Goal: Transaction & Acquisition: Purchase product/service

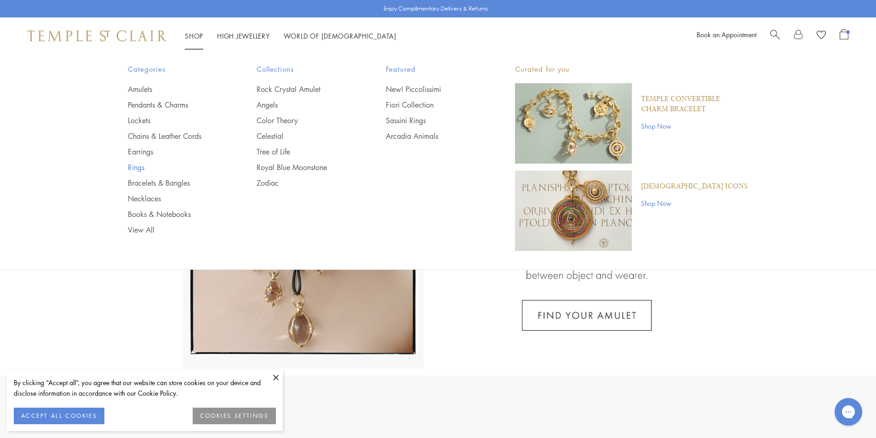
click at [143, 167] on link "Rings" at bounding box center [174, 167] width 92 height 10
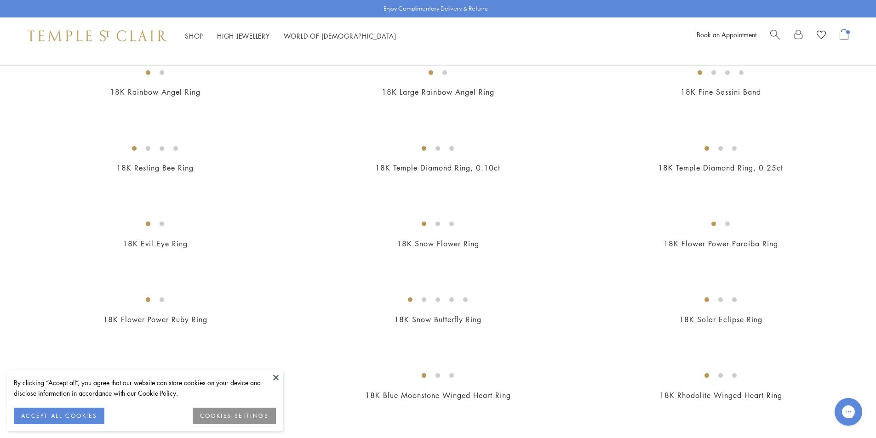
scroll to position [414, 0]
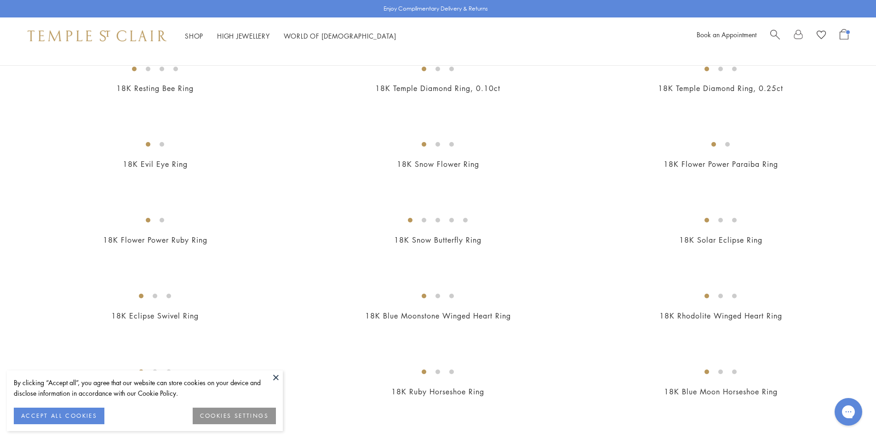
click at [272, 375] on button at bounding box center [276, 378] width 14 height 14
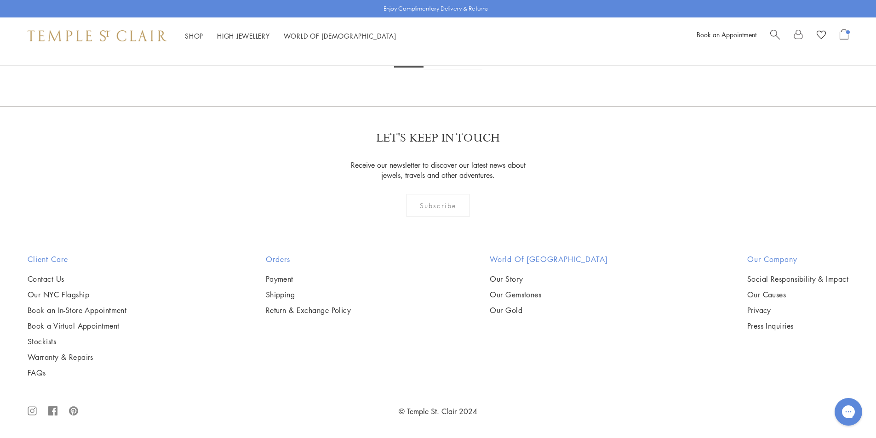
scroll to position [4967, 0]
click at [0, 0] on img at bounding box center [0, 0] width 0 height 0
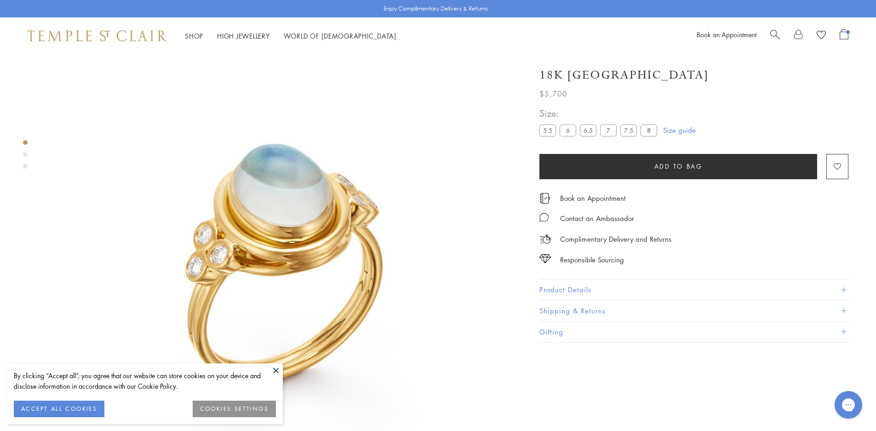
click at [567, 287] on button "Product Details" at bounding box center [693, 290] width 309 height 21
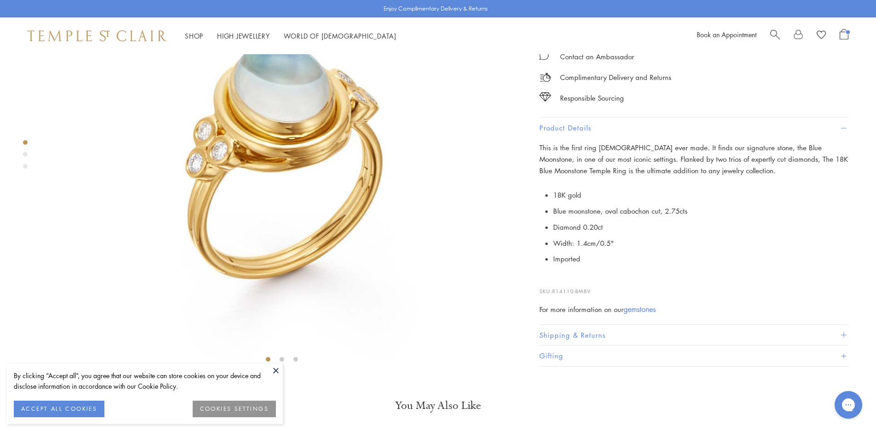
scroll to position [192, 0]
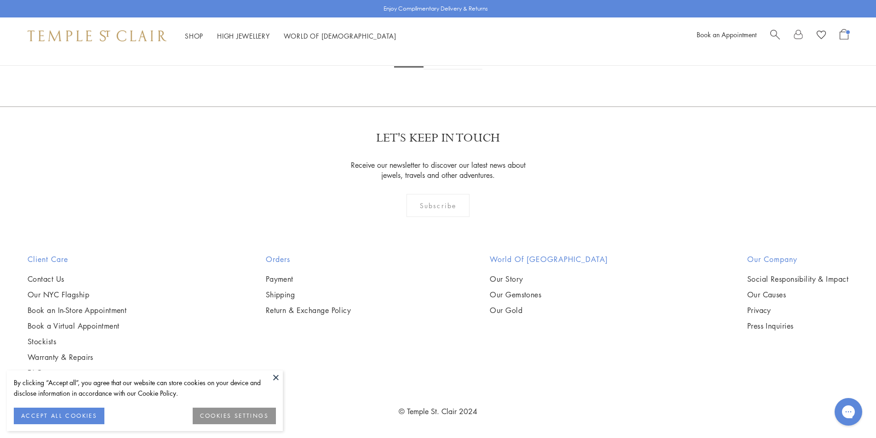
click at [0, 0] on img at bounding box center [0, 0] width 0 height 0
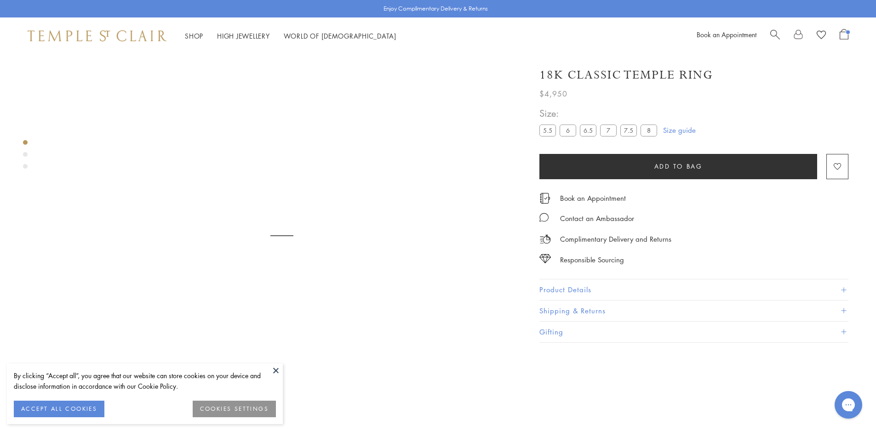
click at [559, 282] on button "Product Details" at bounding box center [693, 290] width 309 height 21
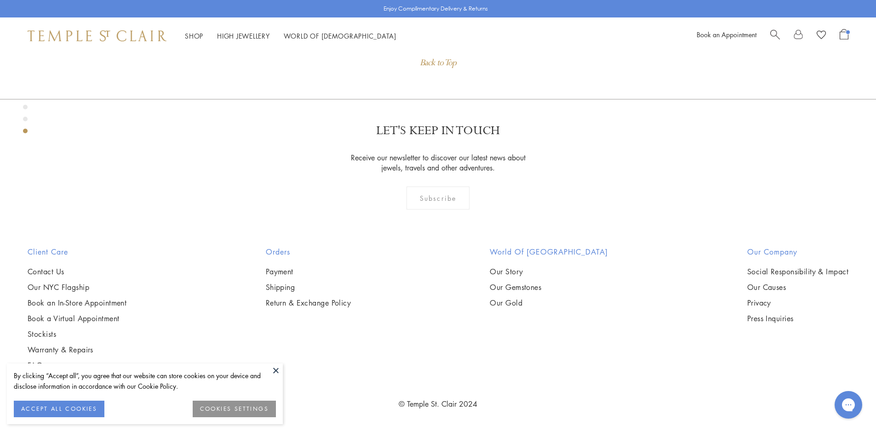
scroll to position [1388, 0]
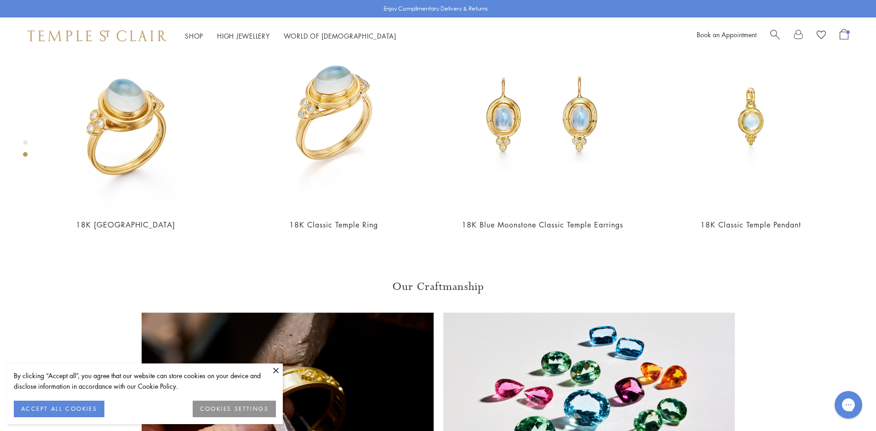
scroll to position [652, 0]
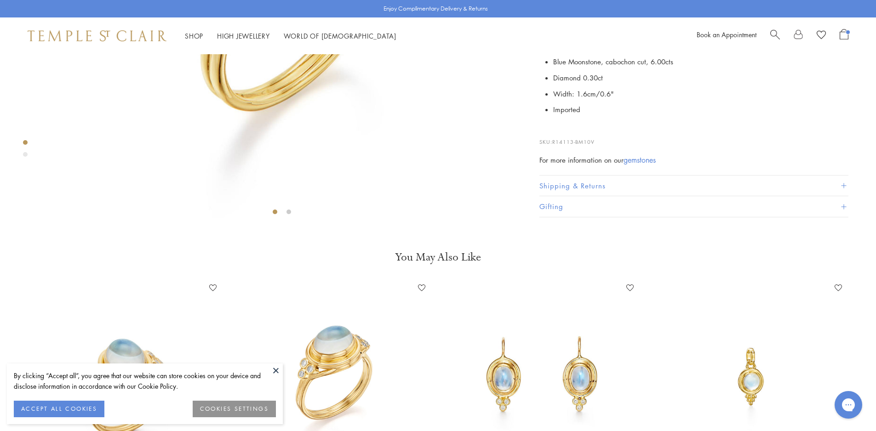
scroll to position [284, 0]
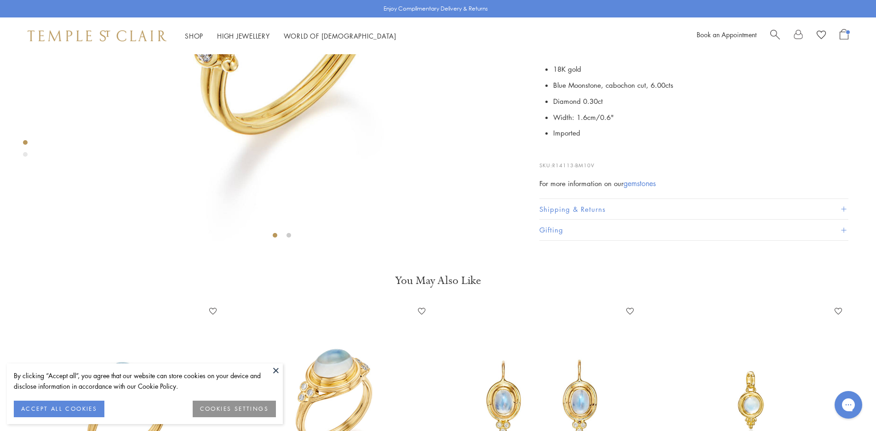
click at [275, 373] on button at bounding box center [276, 371] width 14 height 14
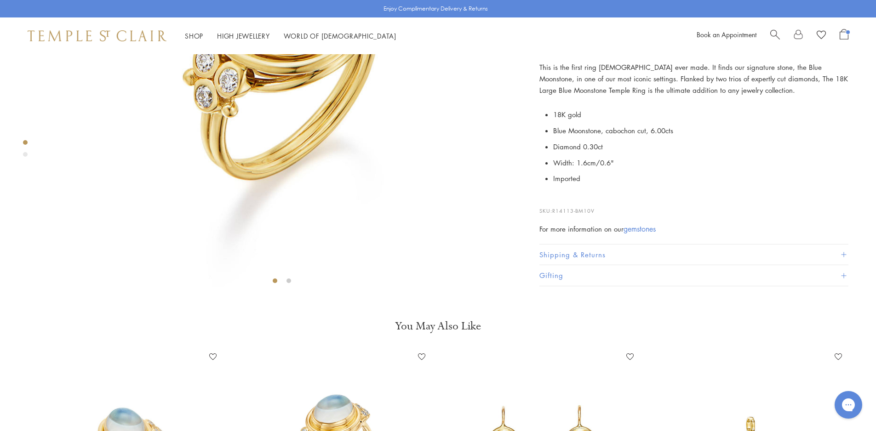
scroll to position [100, 0]
